Goal: Use online tool/utility: Utilize a website feature to perform a specific function

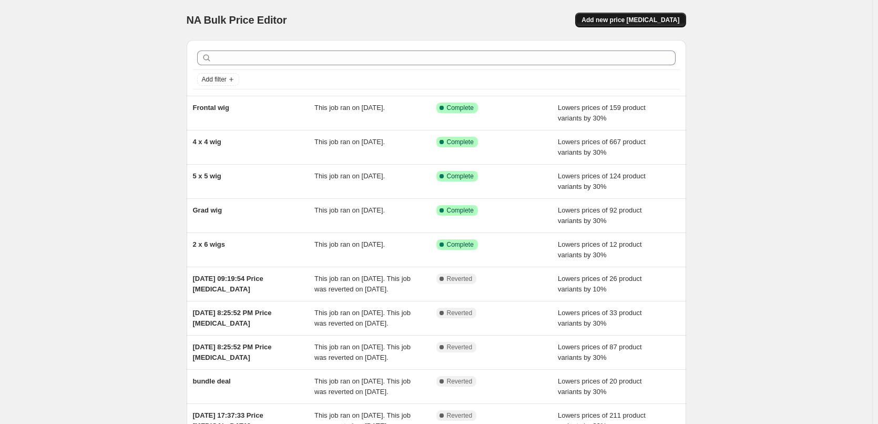
click at [624, 21] on span "Add new price change job" at bounding box center [630, 20] width 98 height 8
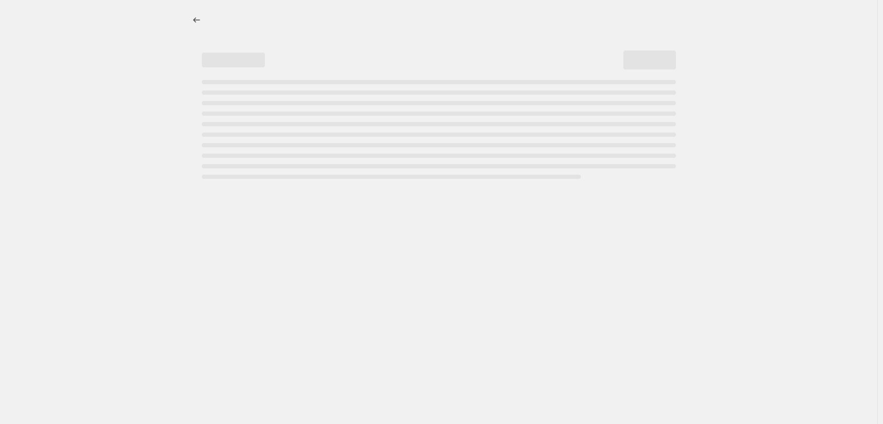
select select "percentage"
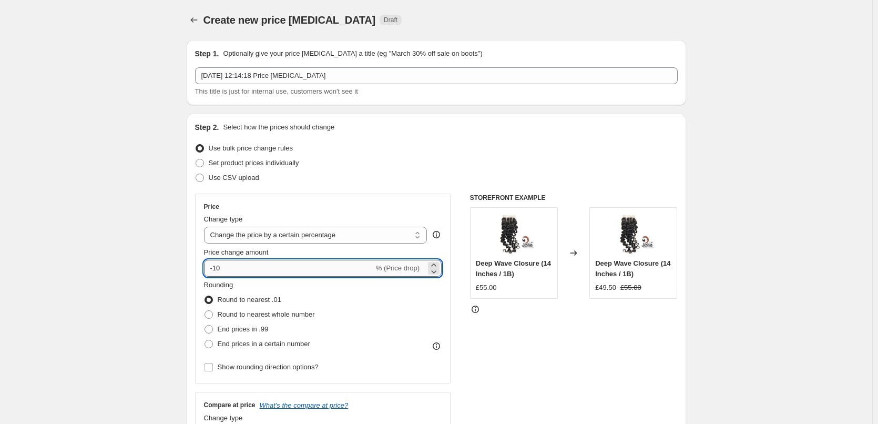
click at [217, 269] on input "-10" at bounding box center [289, 268] width 170 height 17
click at [220, 268] on input "-10" at bounding box center [289, 268] width 170 height 17
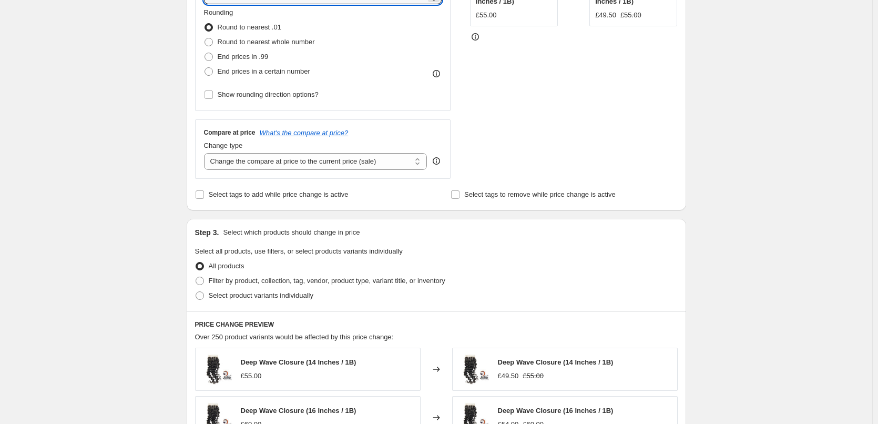
scroll to position [315, 0]
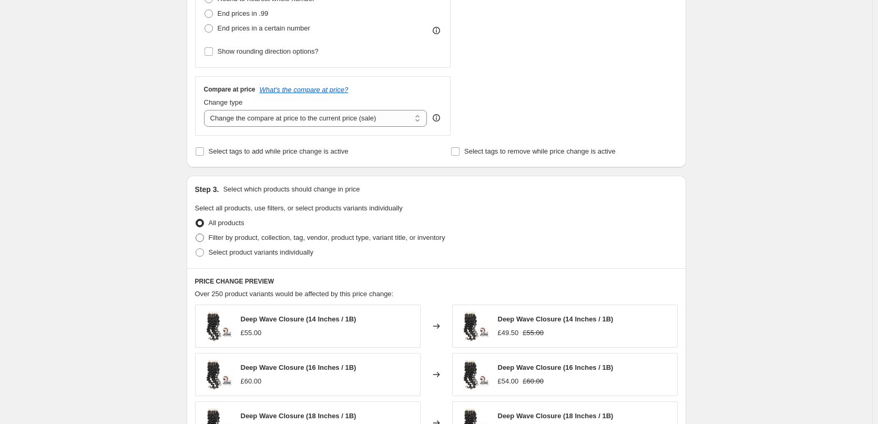
type input "-20"
click at [298, 240] on span "Filter by product, collection, tag, vendor, product type, variant title, or inv…" at bounding box center [327, 237] width 237 height 8
click at [196, 234] on input "Filter by product, collection, tag, vendor, product type, variant title, or inv…" at bounding box center [196, 233] width 1 height 1
radio input "true"
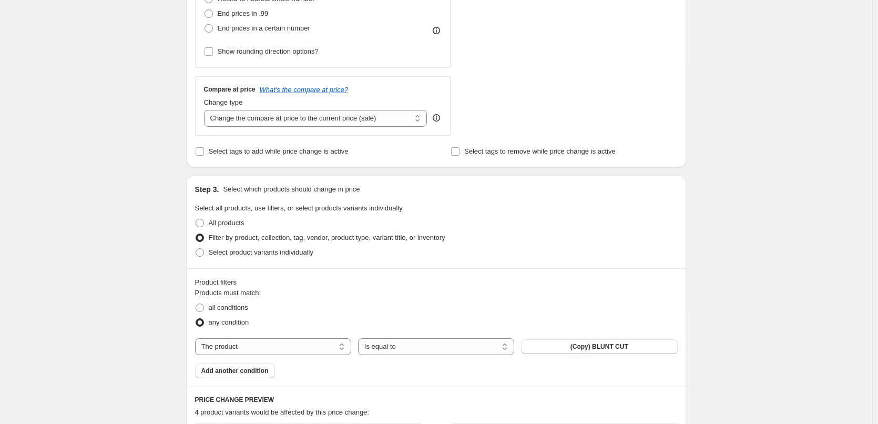
scroll to position [578, 0]
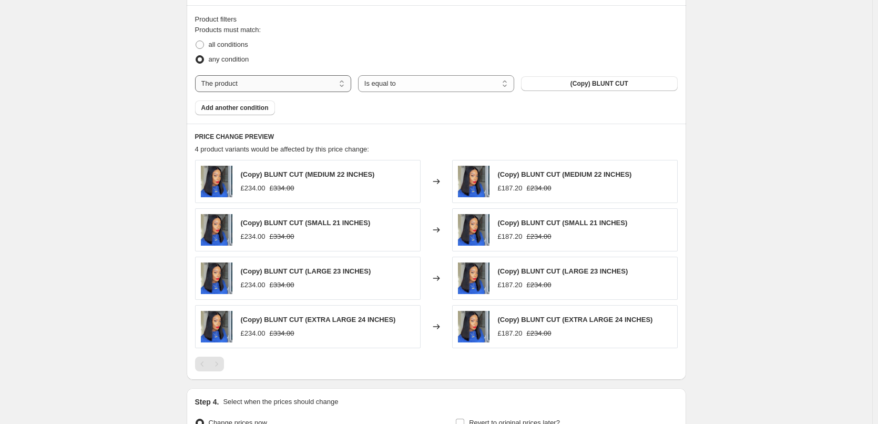
click at [288, 88] on select "The product The product's collection The product's tag The product's vendor The…" at bounding box center [273, 83] width 156 height 17
select select "collection"
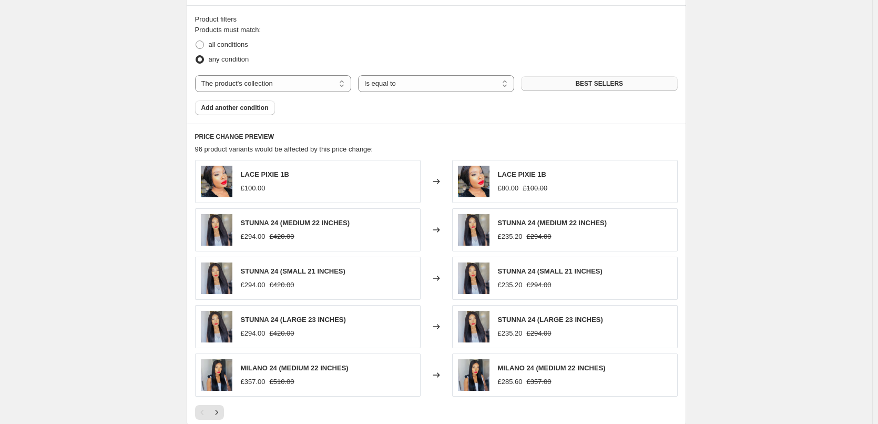
click at [566, 82] on button "BEST SELLERS" at bounding box center [599, 83] width 156 height 15
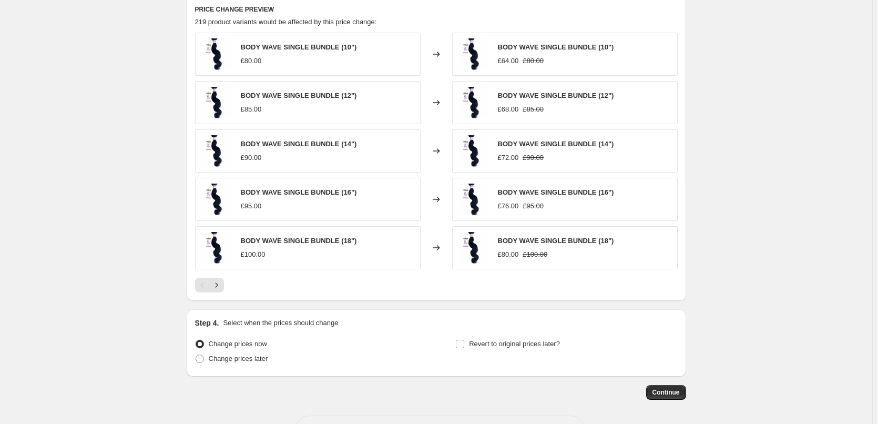
scroll to position [745, 0]
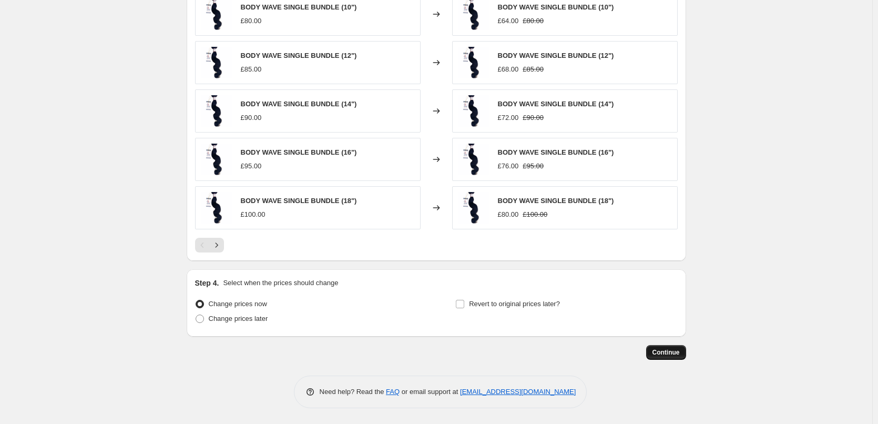
click at [669, 350] on span "Continue" at bounding box center [665, 352] width 27 height 8
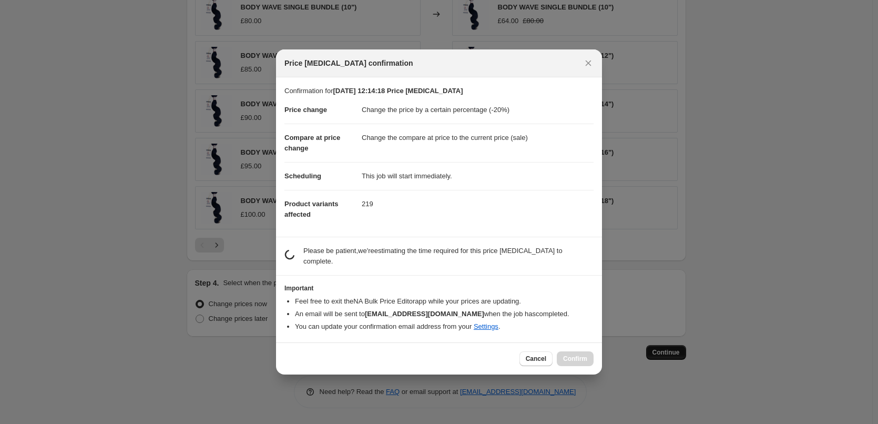
scroll to position [0, 0]
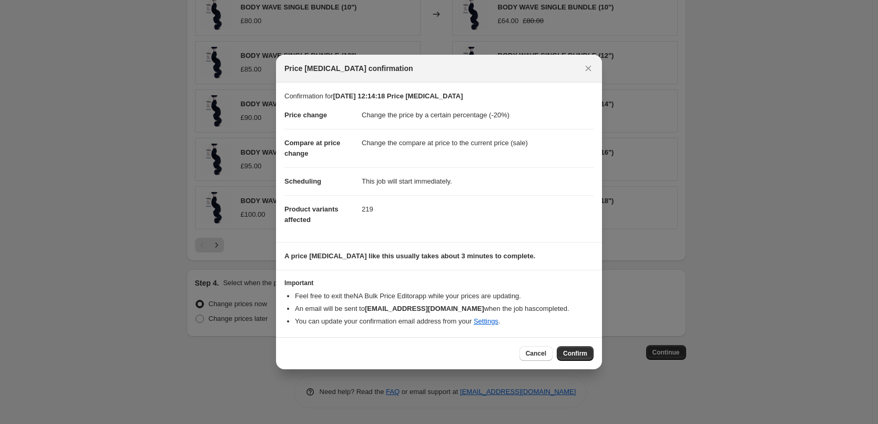
click at [576, 350] on span "Confirm" at bounding box center [575, 353] width 24 height 8
